Goal: Task Accomplishment & Management: Use online tool/utility

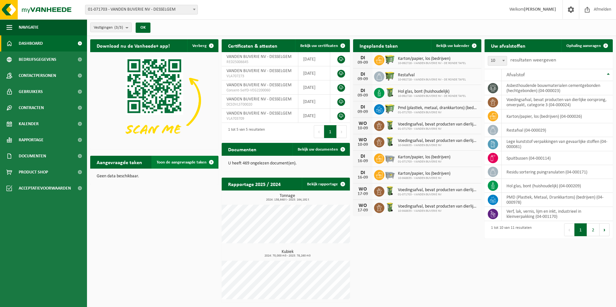
click at [183, 162] on span "Toon de aangevraagde taken" at bounding box center [181, 162] width 50 height 4
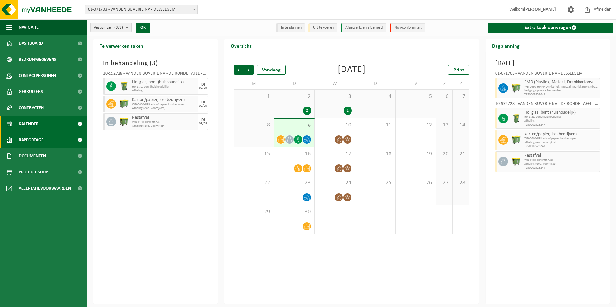
click at [42, 137] on span "Rapportage" at bounding box center [31, 140] width 25 height 16
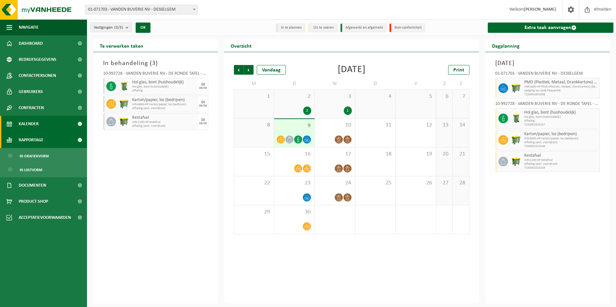
click at [40, 136] on span "Rapportage" at bounding box center [31, 140] width 25 height 16
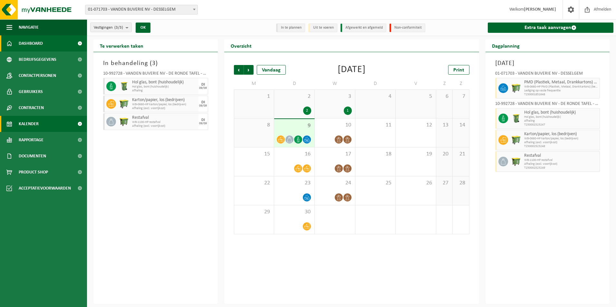
click at [32, 43] on span "Dashboard" at bounding box center [31, 43] width 24 height 16
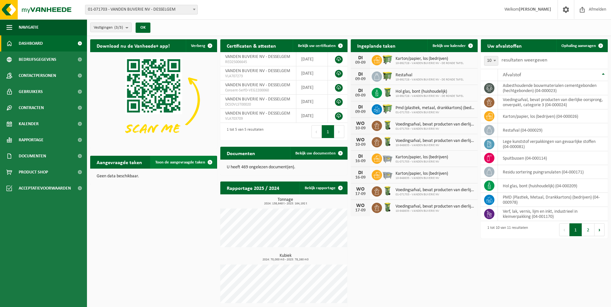
click at [172, 161] on span "Toon de aangevraagde taken" at bounding box center [180, 162] width 50 height 4
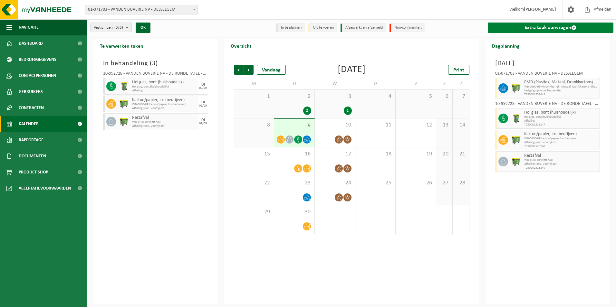
click at [524, 26] on link "Extra taak aanvragen" at bounding box center [550, 28] width 126 height 10
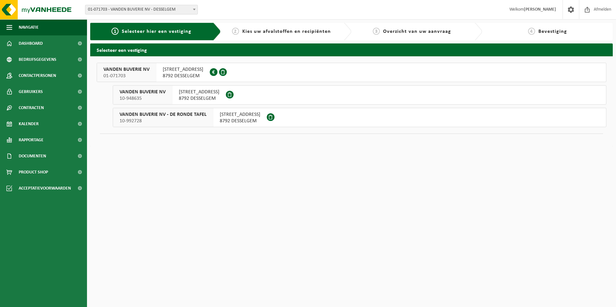
click at [155, 115] on span "VANDEN BUVERIE NV - DE RONDE TAFEL" at bounding box center [162, 114] width 87 height 6
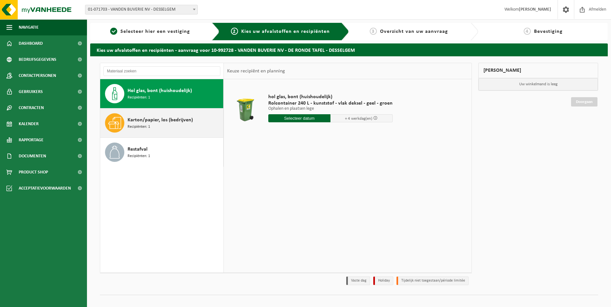
click at [168, 116] on div "Karton/papier, los (bedrijven) Recipiënten: 1" at bounding box center [174, 122] width 94 height 19
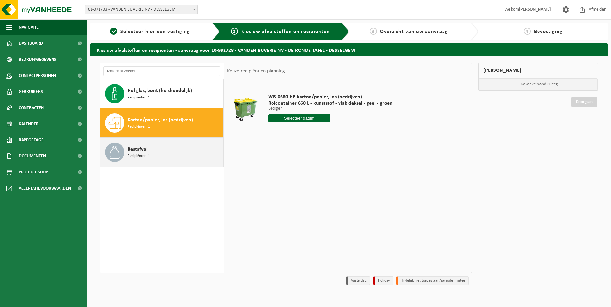
click at [162, 145] on div "Restafval Recipiënten: 1" at bounding box center [174, 152] width 94 height 19
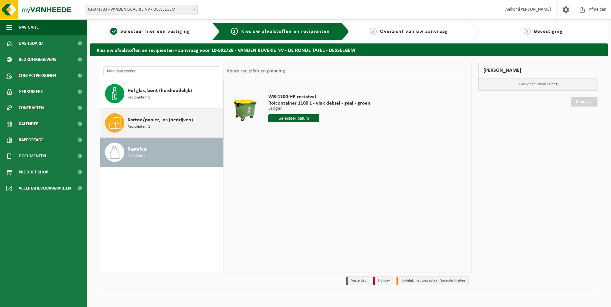
click at [145, 112] on div "Karton/papier, los (bedrijven) Recipiënten: 1" at bounding box center [161, 122] width 123 height 29
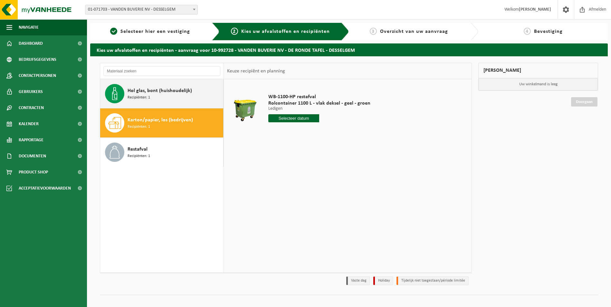
click at [156, 89] on span "Hol glas, bont (huishoudelijk)" at bounding box center [159, 91] width 64 height 8
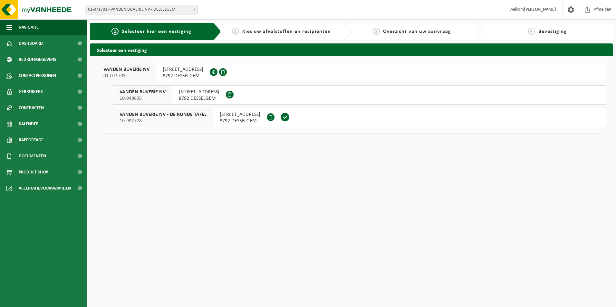
click at [290, 117] on span at bounding box center [285, 117] width 10 height 10
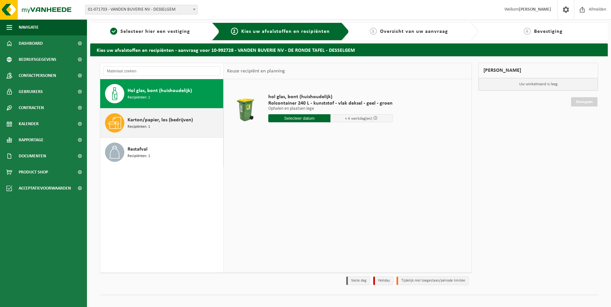
click at [153, 122] on span "Karton/papier, los (bedrijven)" at bounding box center [159, 120] width 65 height 8
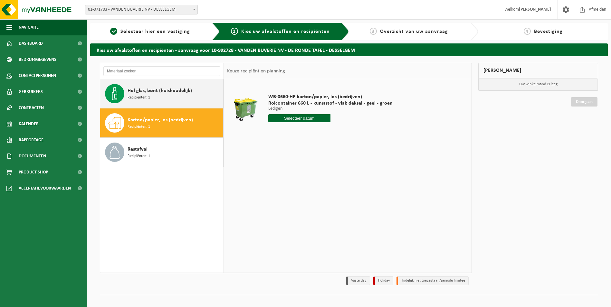
click at [157, 99] on div "Hol glas, bont (huishoudelijk) Recipiënten: 1" at bounding box center [174, 93] width 94 height 19
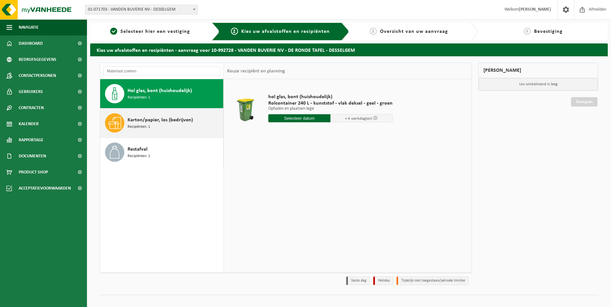
click at [157, 119] on span "Karton/papier, los (bedrijven)" at bounding box center [159, 120] width 65 height 8
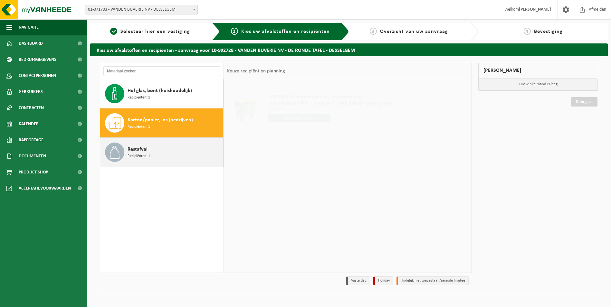
click at [150, 152] on div "Restafval Recipiënten: 1" at bounding box center [174, 152] width 94 height 19
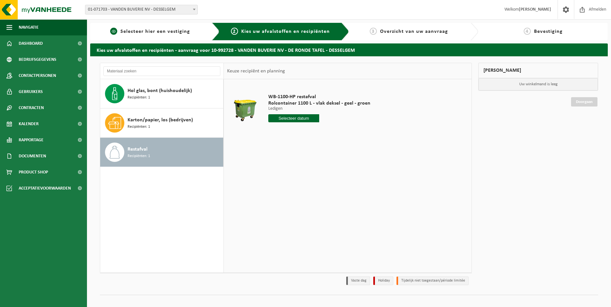
click at [159, 36] on div "1 Selecteer hier een vestiging" at bounding box center [154, 31] width 129 height 17
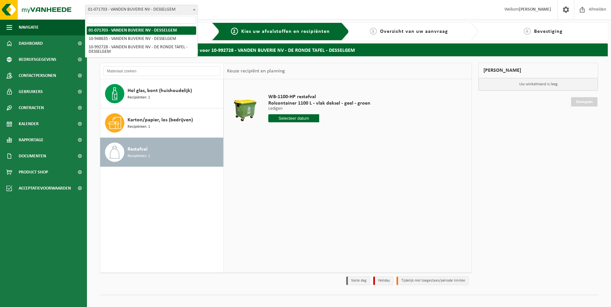
click at [170, 10] on span "01-071703 - VANDEN BUVERIE NV - DESSELGEM" at bounding box center [141, 9] width 112 height 9
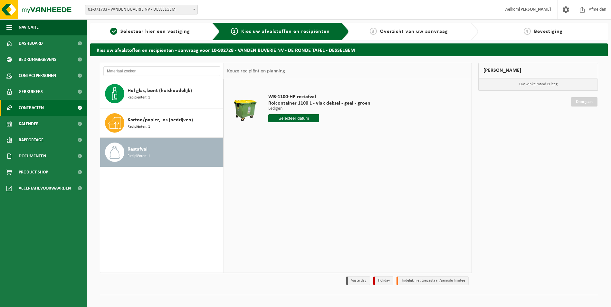
click at [47, 113] on link "Contracten" at bounding box center [43, 108] width 87 height 16
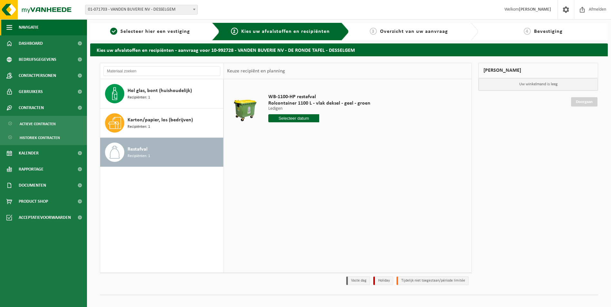
click at [50, 26] on button "Navigatie" at bounding box center [43, 27] width 87 height 16
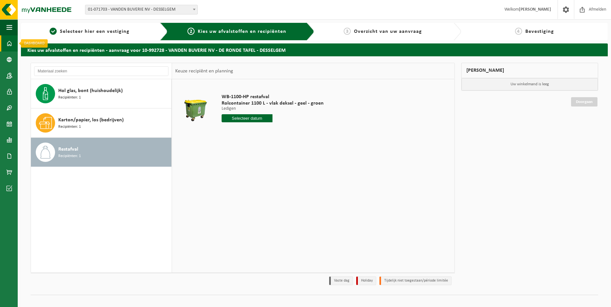
click at [9, 42] on span at bounding box center [9, 43] width 6 height 16
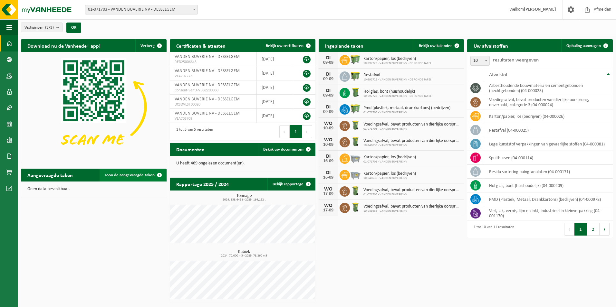
click at [152, 174] on span "Toon de aangevraagde taken" at bounding box center [130, 175] width 50 height 4
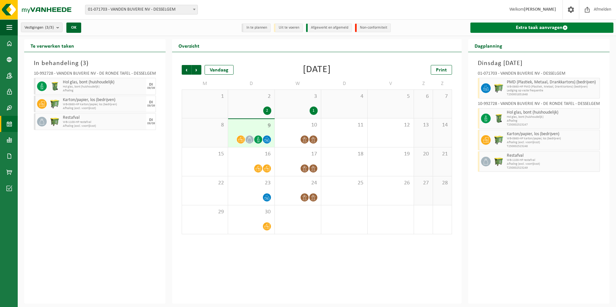
click at [532, 27] on link "Extra taak aanvragen" at bounding box center [541, 28] width 143 height 10
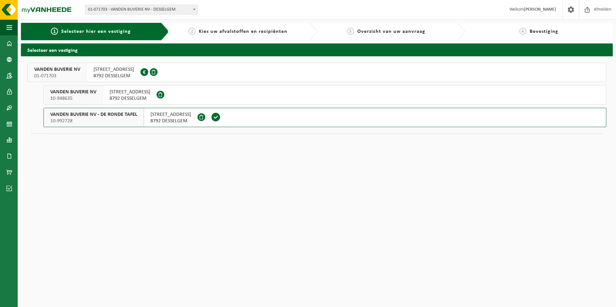
click at [103, 76] on span "8792 DESSELGEM" at bounding box center [113, 76] width 41 height 6
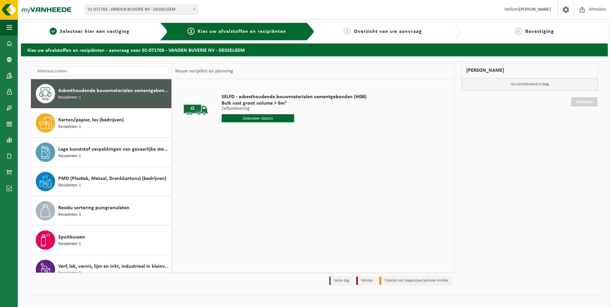
click at [121, 100] on div "Asbesthoudende bouwmaterialen cementgebonden (hechtgebonden) Recipiënten: 1" at bounding box center [113, 93] width 111 height 19
drag, startPoint x: 301, startPoint y: 141, endPoint x: 243, endPoint y: 123, distance: 60.5
click at [243, 123] on div "SELFD - asbesthoudende bouwmaterialen cementgebonden (HGB) Bulk vast groot volu…" at bounding box center [293, 109] width 151 height 45
click at [245, 118] on input "text" at bounding box center [257, 118] width 72 height 8
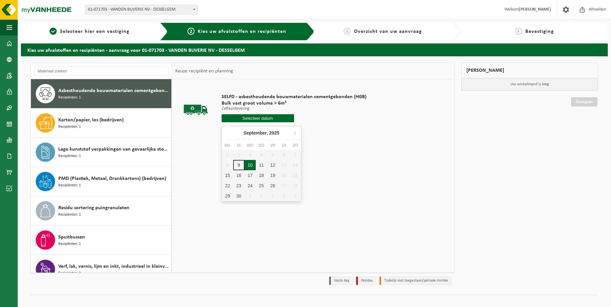
click at [248, 168] on div "10" at bounding box center [249, 165] width 11 height 10
type input "Van 2025-09-10"
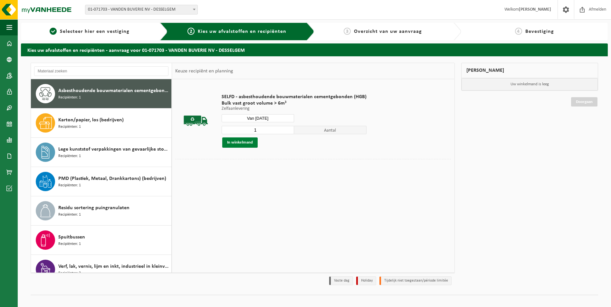
click at [244, 140] on button "In winkelmand" at bounding box center [239, 142] width 35 height 10
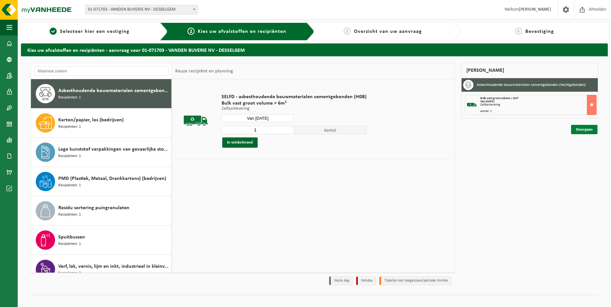
click at [582, 131] on link "Doorgaan" at bounding box center [584, 129] width 26 height 9
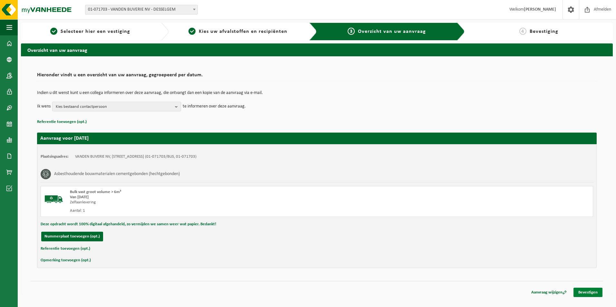
click at [588, 292] on link "Bevestigen" at bounding box center [587, 292] width 29 height 9
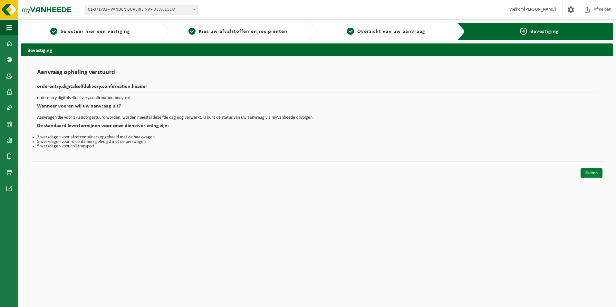
click at [593, 174] on link "Sluiten" at bounding box center [591, 172] width 22 height 9
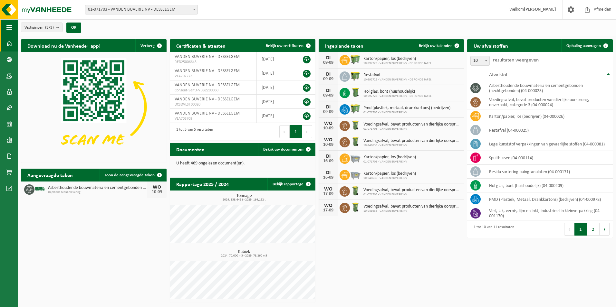
click at [13, 25] on button "Navigatie" at bounding box center [9, 27] width 18 height 16
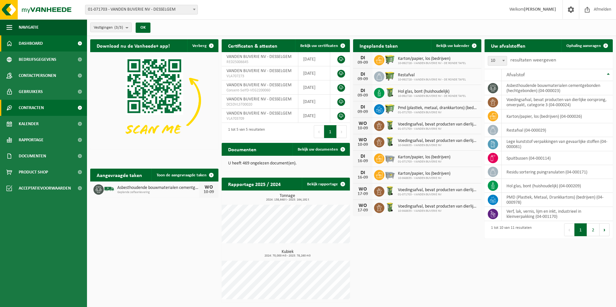
click at [38, 111] on span "Contracten" at bounding box center [31, 108] width 25 height 16
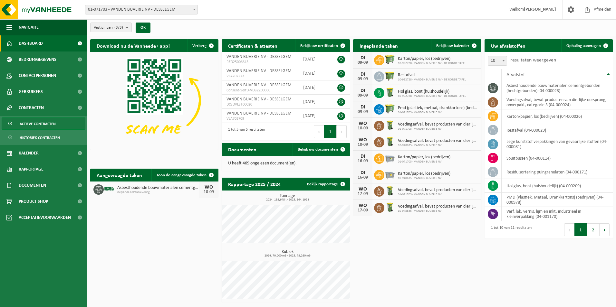
click at [41, 126] on span "Actieve contracten" at bounding box center [38, 124] width 36 height 12
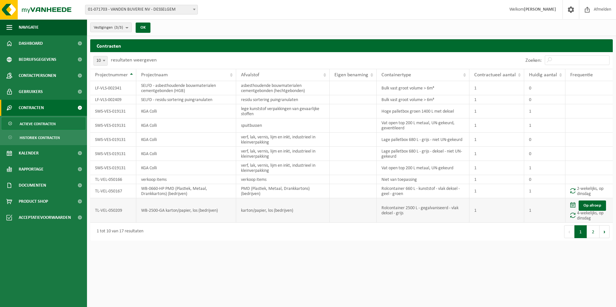
click at [275, 211] on td "karton/papier, los (bedrijven)" at bounding box center [282, 210] width 93 height 24
click at [52, 125] on span "Actieve contracten" at bounding box center [38, 124] width 36 height 12
click at [51, 92] on link "Gebruikers" at bounding box center [43, 92] width 87 height 16
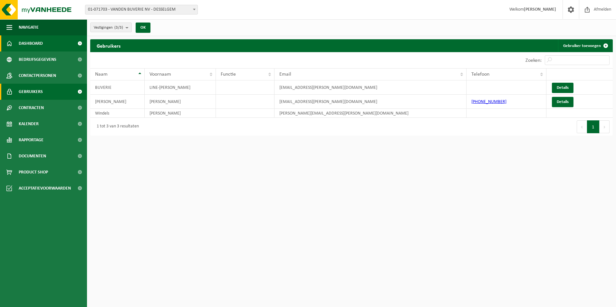
click at [29, 46] on span "Dashboard" at bounding box center [31, 43] width 24 height 16
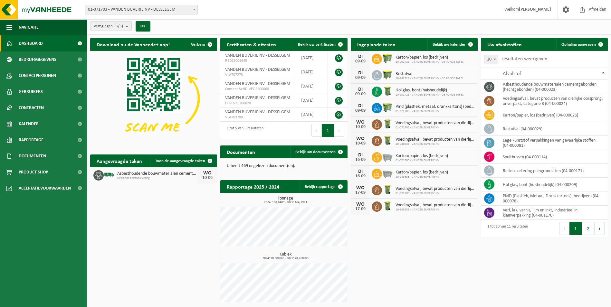
scroll to position [2, 0]
